Goal: Transaction & Acquisition: Purchase product/service

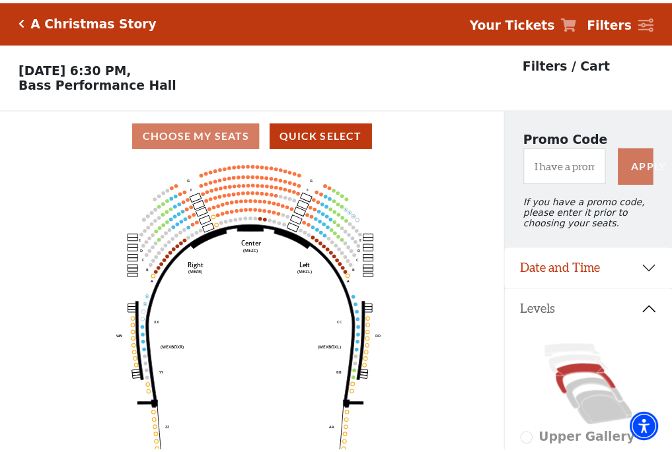
scroll to position [61, 0]
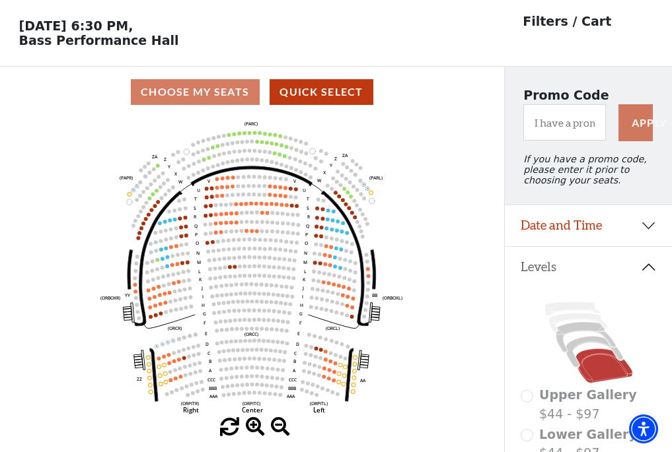
scroll to position [61, 0]
